Goal: Information Seeking & Learning: Learn about a topic

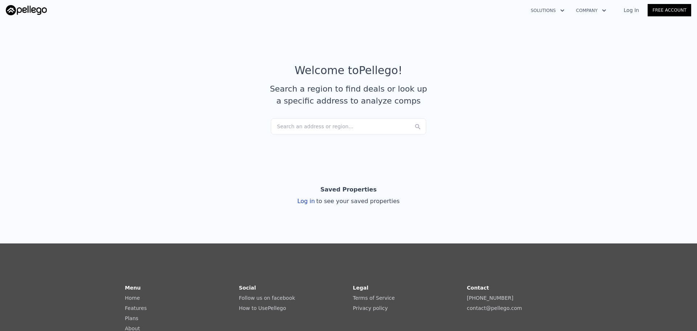
click at [317, 123] on div "Search an address or region..." at bounding box center [348, 126] width 155 height 16
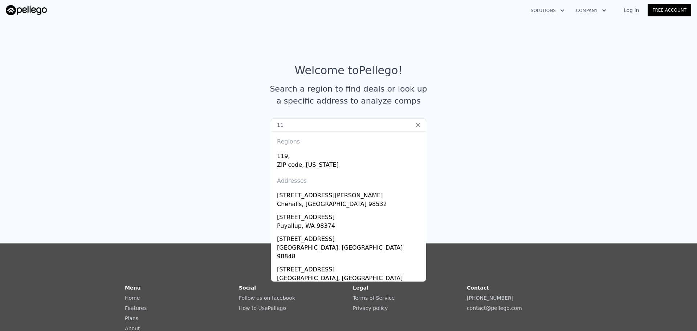
type input "1"
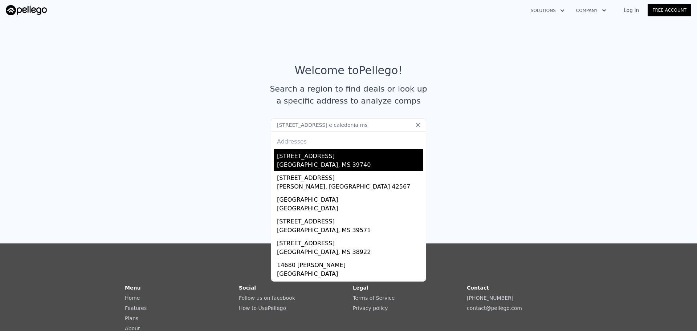
type input "[STREET_ADDRESS] e caledonia ms"
click at [310, 163] on div "[GEOGRAPHIC_DATA], MS 39740" at bounding box center [350, 165] width 146 height 10
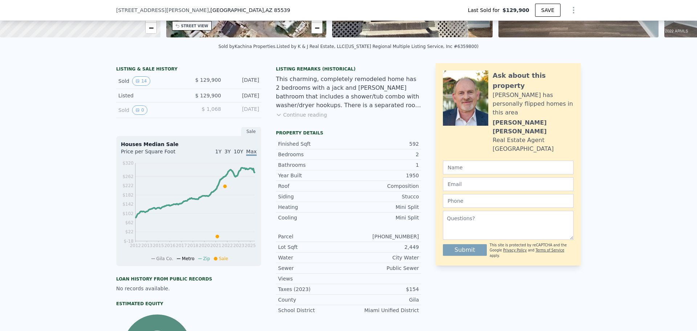
scroll to position [143, 0]
click at [139, 86] on button "14" at bounding box center [141, 81] width 18 height 9
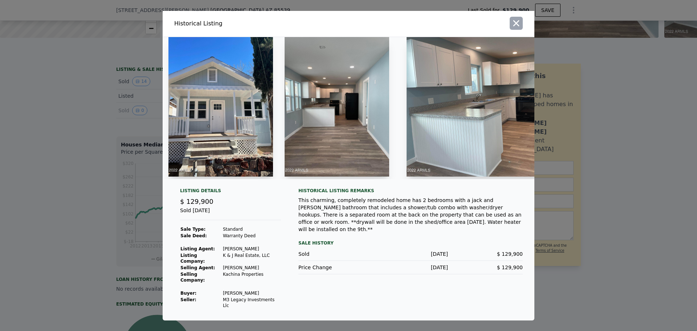
click at [516, 26] on icon "button" at bounding box center [516, 23] width 6 height 6
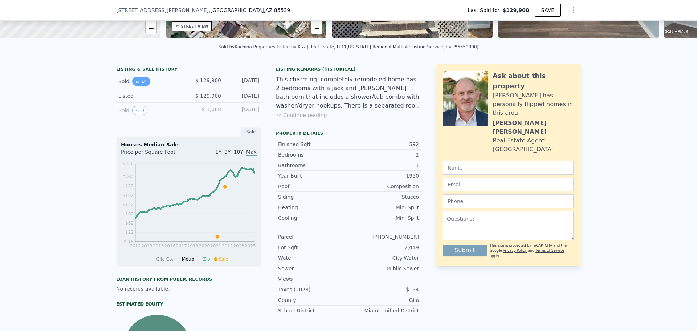
click at [139, 85] on button "14" at bounding box center [141, 81] width 18 height 9
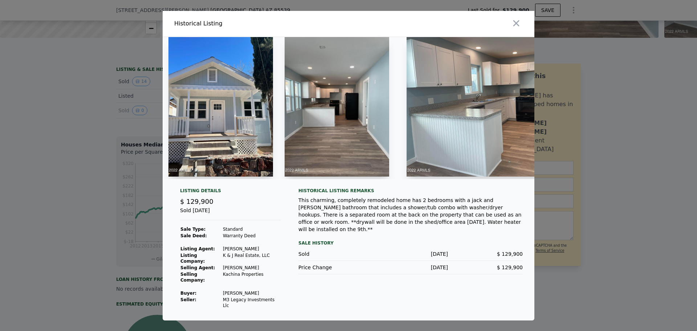
click at [340, 122] on img at bounding box center [337, 106] width 105 height 139
click at [501, 122] on img at bounding box center [500, 106] width 186 height 139
type input "$ 139,000"
type input "-$ 6,707"
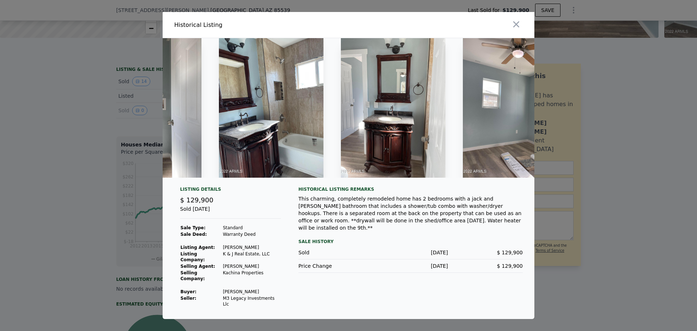
scroll to position [0, 935]
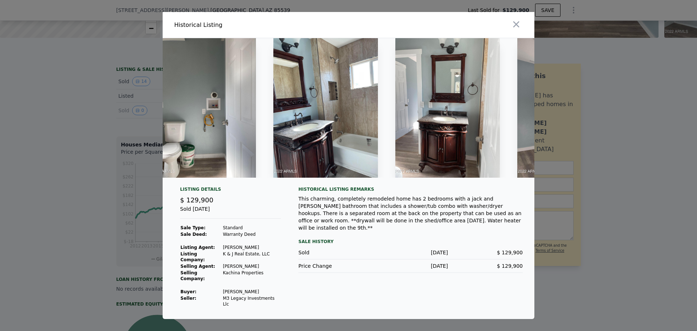
click at [407, 101] on img at bounding box center [447, 107] width 105 height 139
click at [404, 111] on img at bounding box center [447, 107] width 105 height 139
click at [514, 38] on div at bounding box center [442, 25] width 183 height 26
click at [514, 28] on icon "button" at bounding box center [516, 24] width 6 height 6
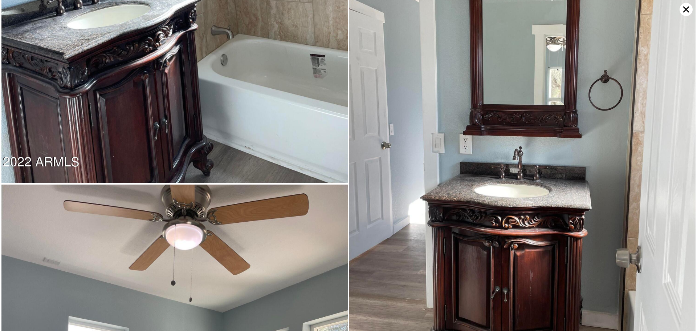
scroll to position [1838, 0]
